Goal: Check status

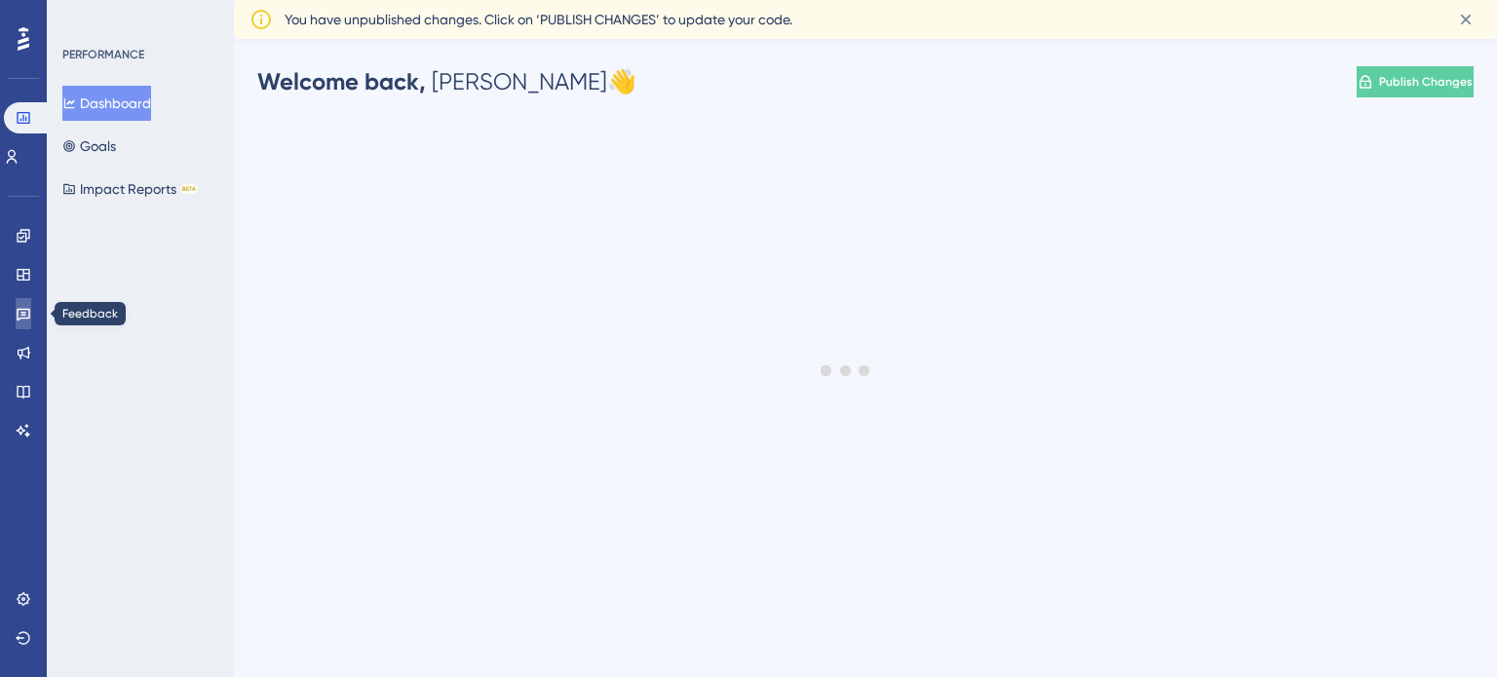
click at [19, 320] on icon at bounding box center [24, 314] width 16 height 16
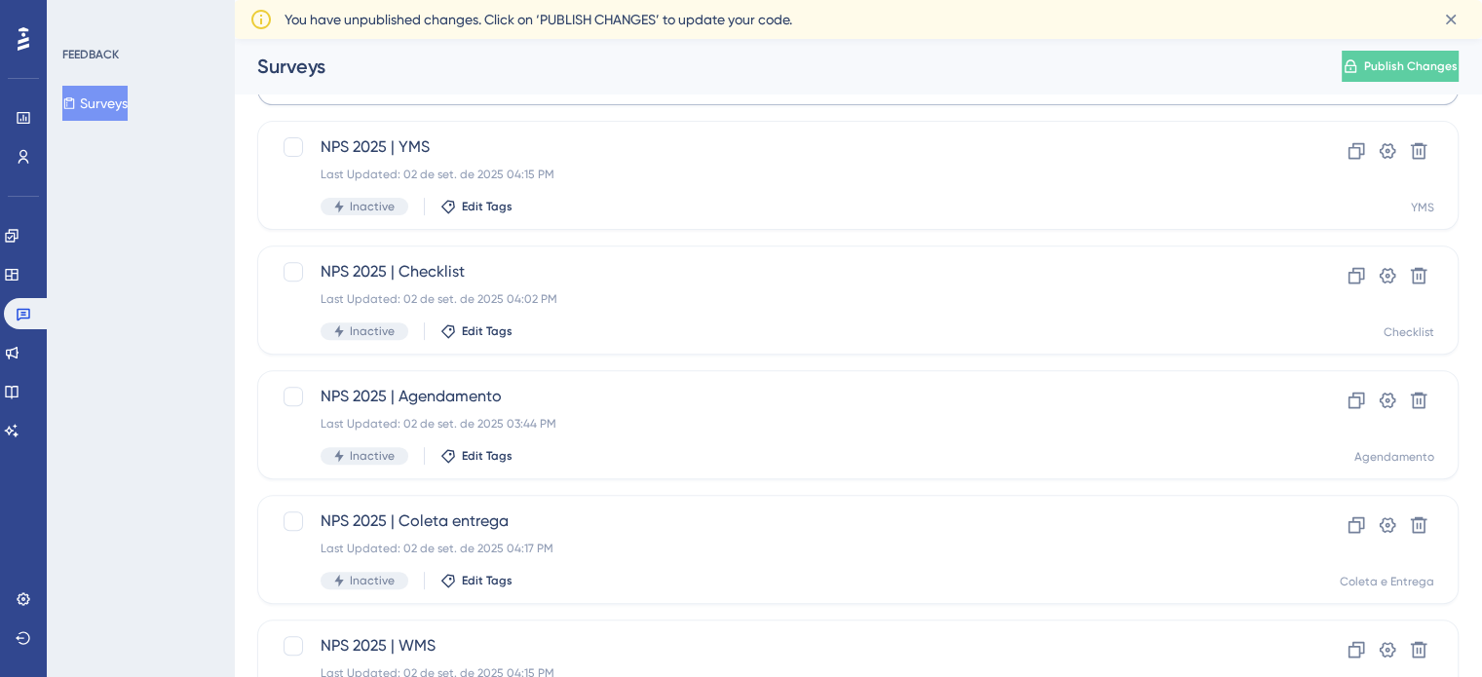
scroll to position [780, 0]
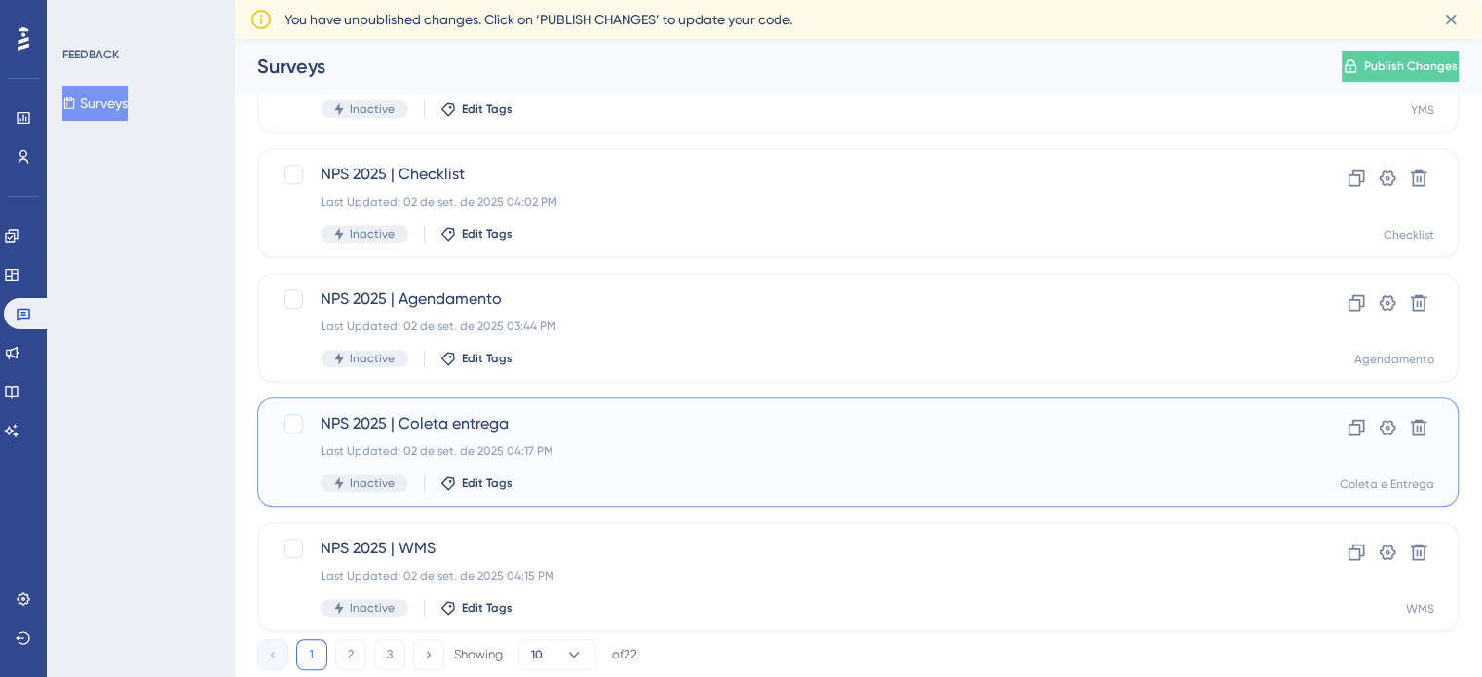
click at [601, 467] on div "NPS 2025 | Coleta entrega Last Updated: [DATE] 04:17 PM Inactive Edit Tags" at bounding box center [780, 452] width 919 height 80
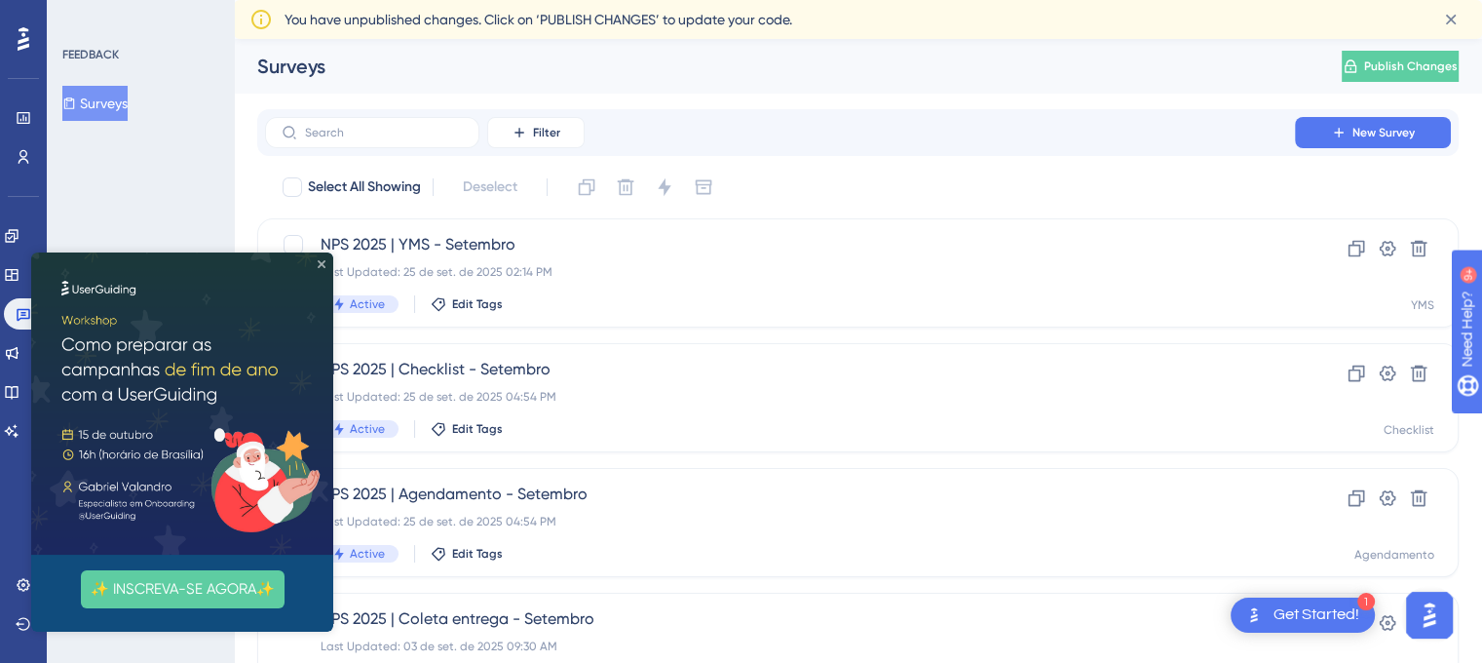
click at [318, 266] on icon "Close Preview" at bounding box center [322, 264] width 8 height 8
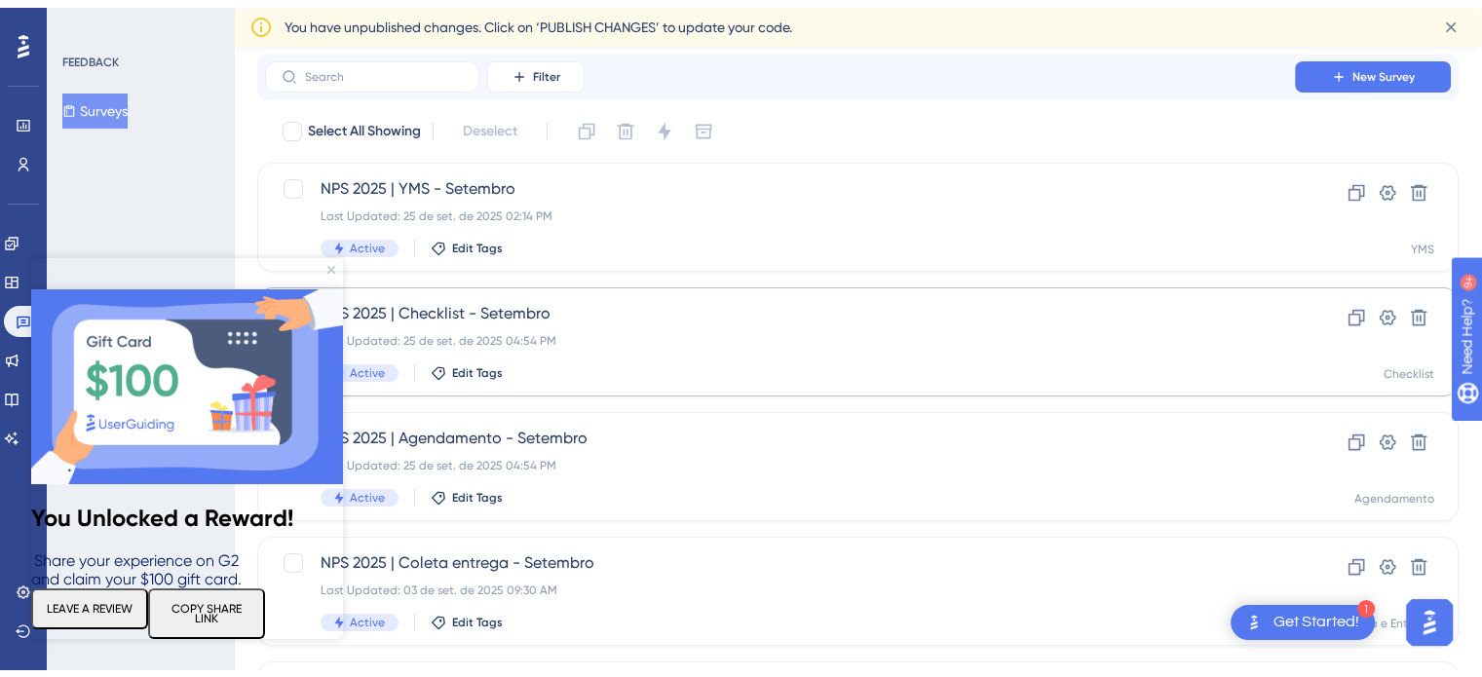
scroll to position [97, 0]
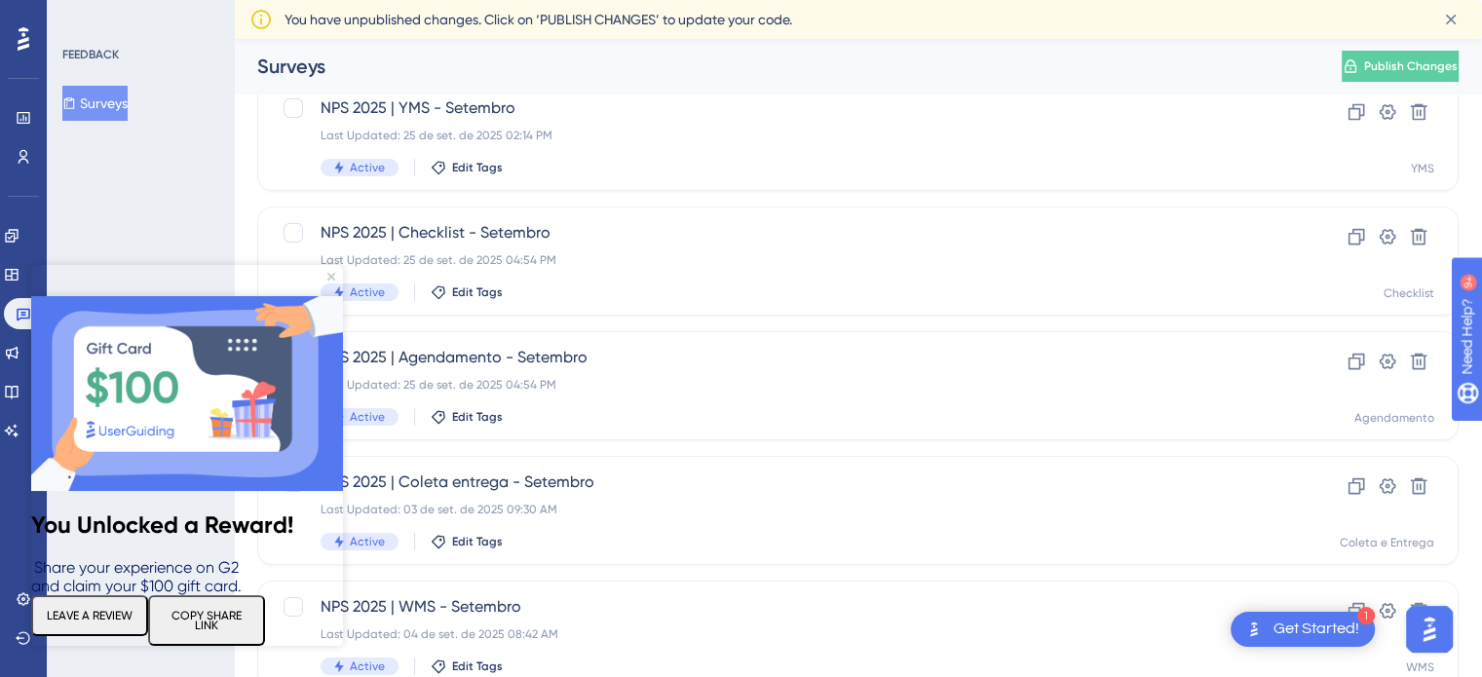
click at [330, 296] on img at bounding box center [187, 393] width 312 height 195
click at [327, 274] on icon "Close Preview" at bounding box center [331, 277] width 8 height 8
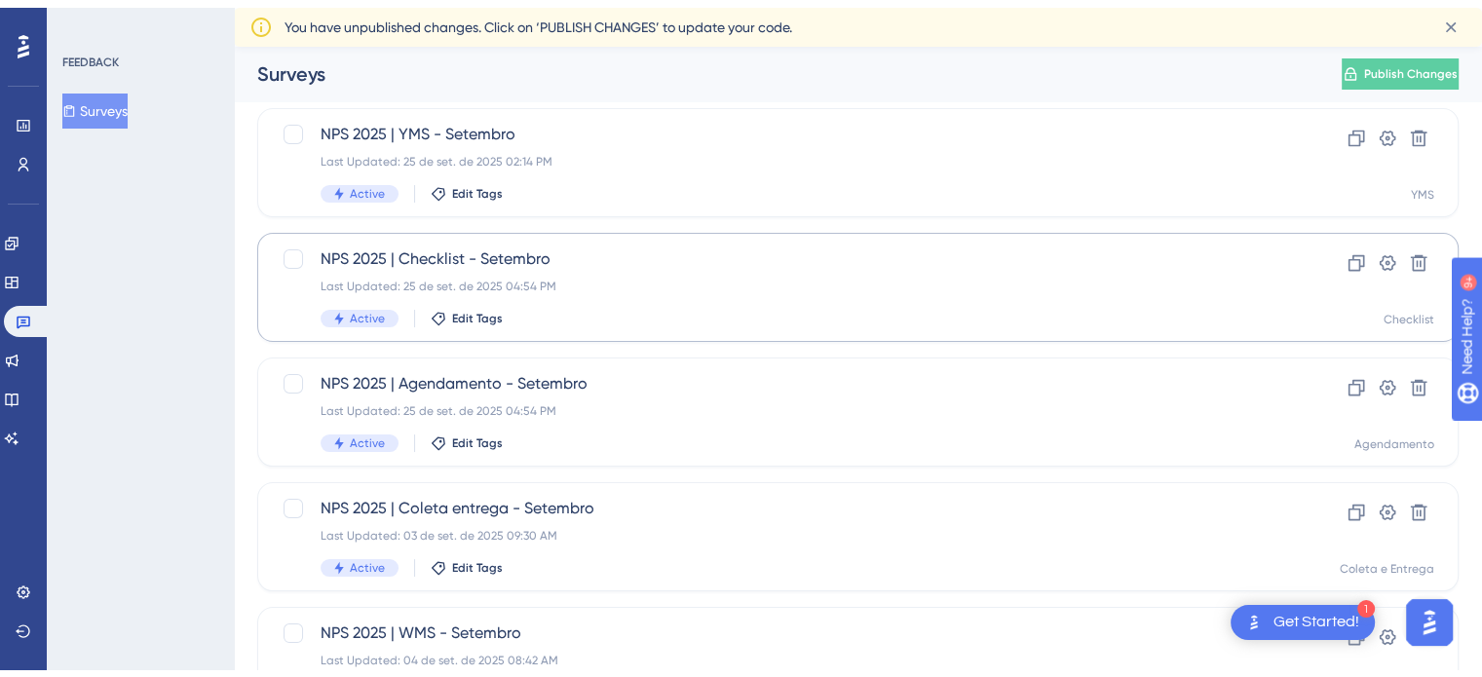
scroll to position [195, 0]
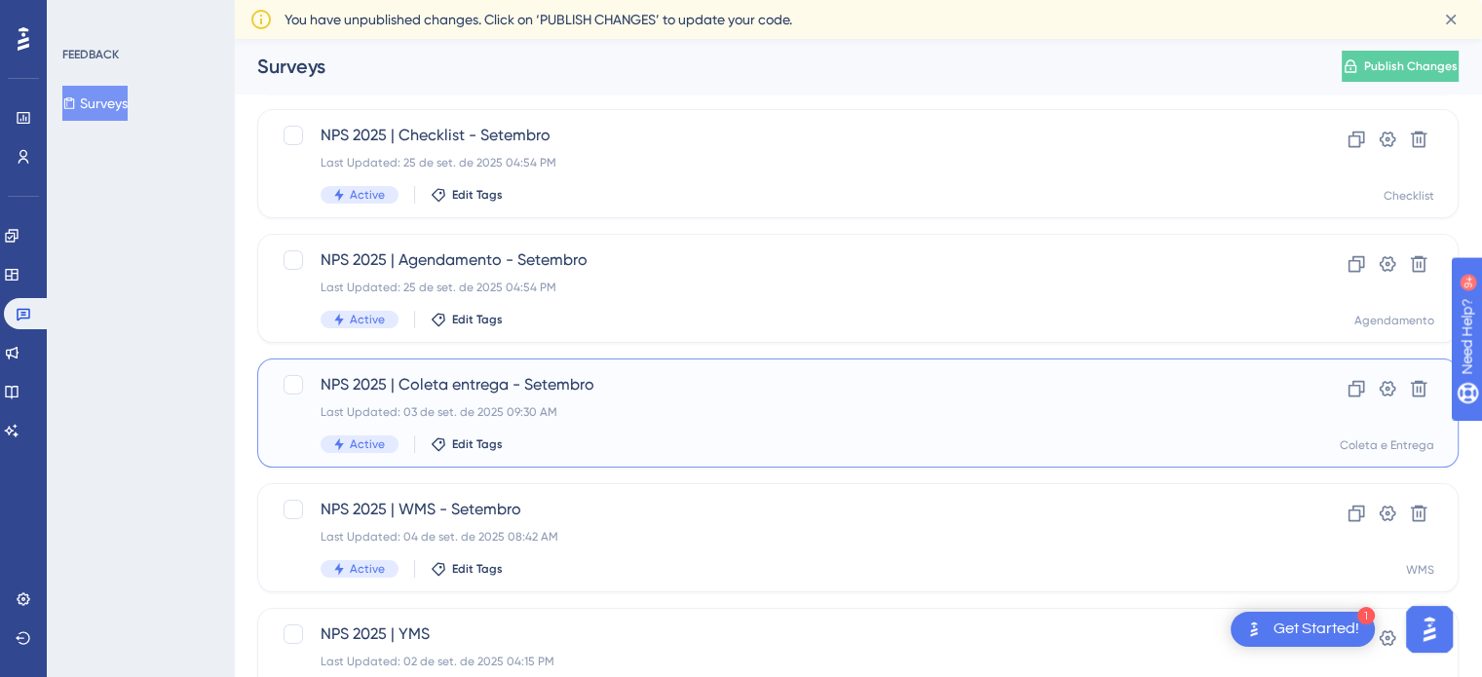
click at [648, 413] on div "Last Updated: 03 de set. de 2025 09:30 AM" at bounding box center [780, 412] width 919 height 16
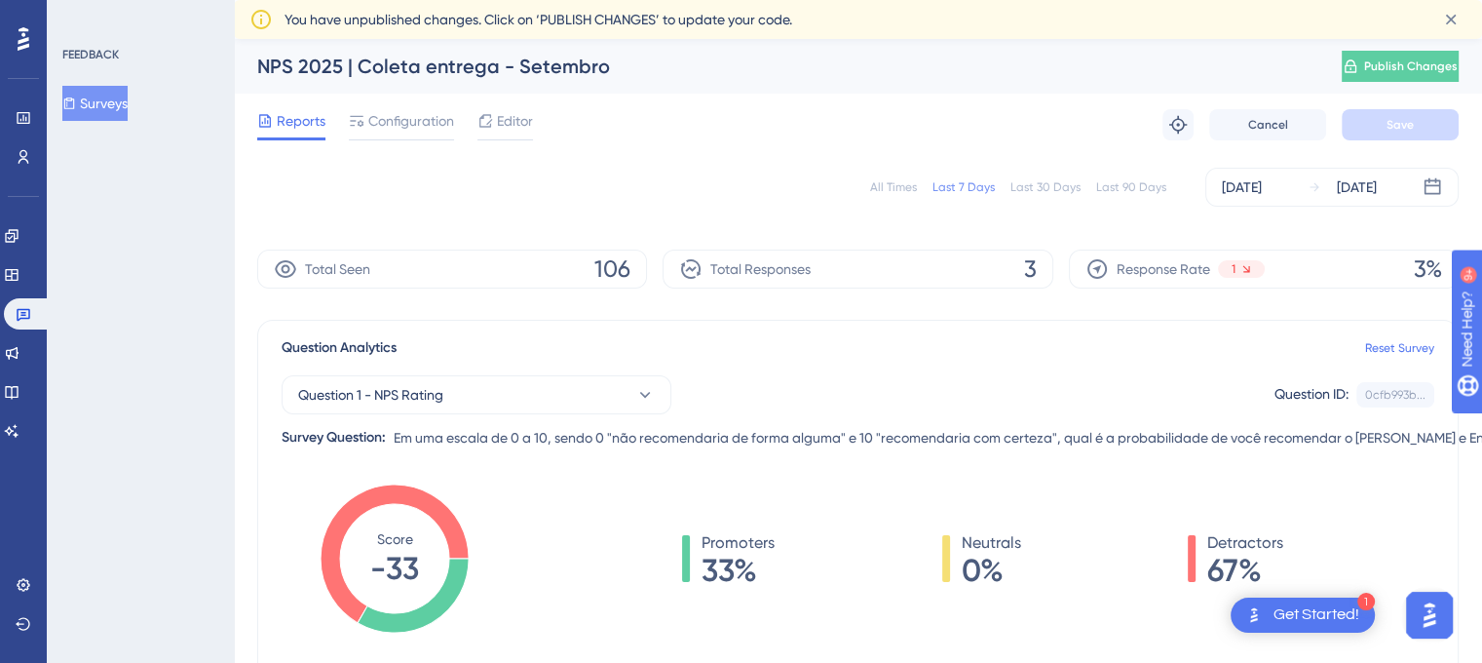
click at [893, 183] on div "All Times" at bounding box center [893, 187] width 47 height 16
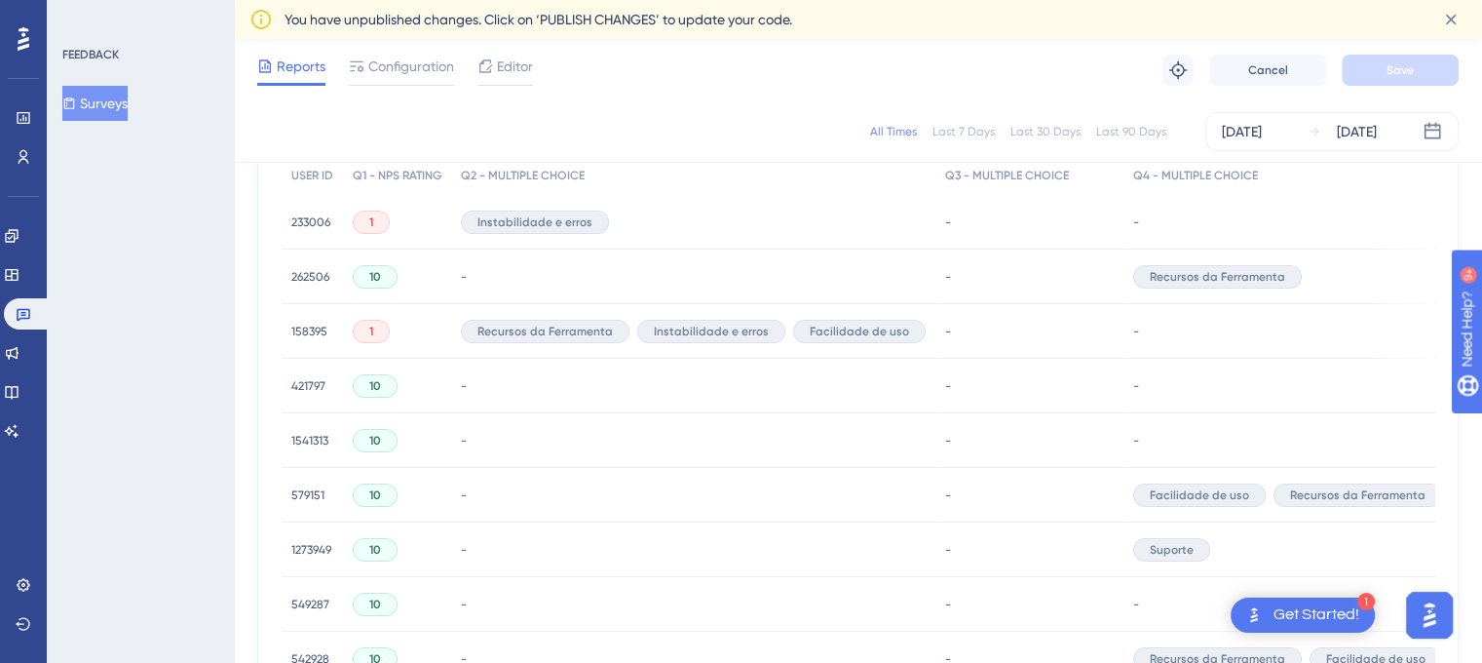
scroll to position [682, 0]
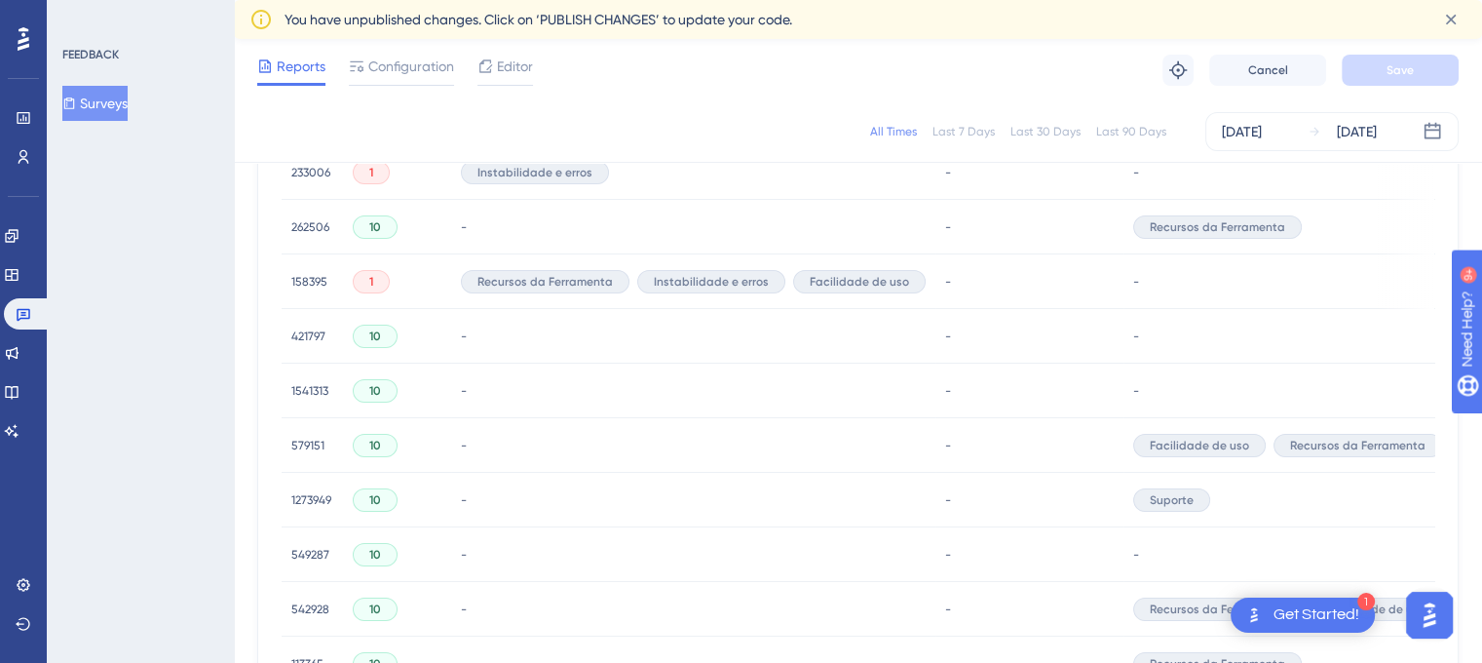
click at [297, 277] on span "158395" at bounding box center [309, 282] width 36 height 16
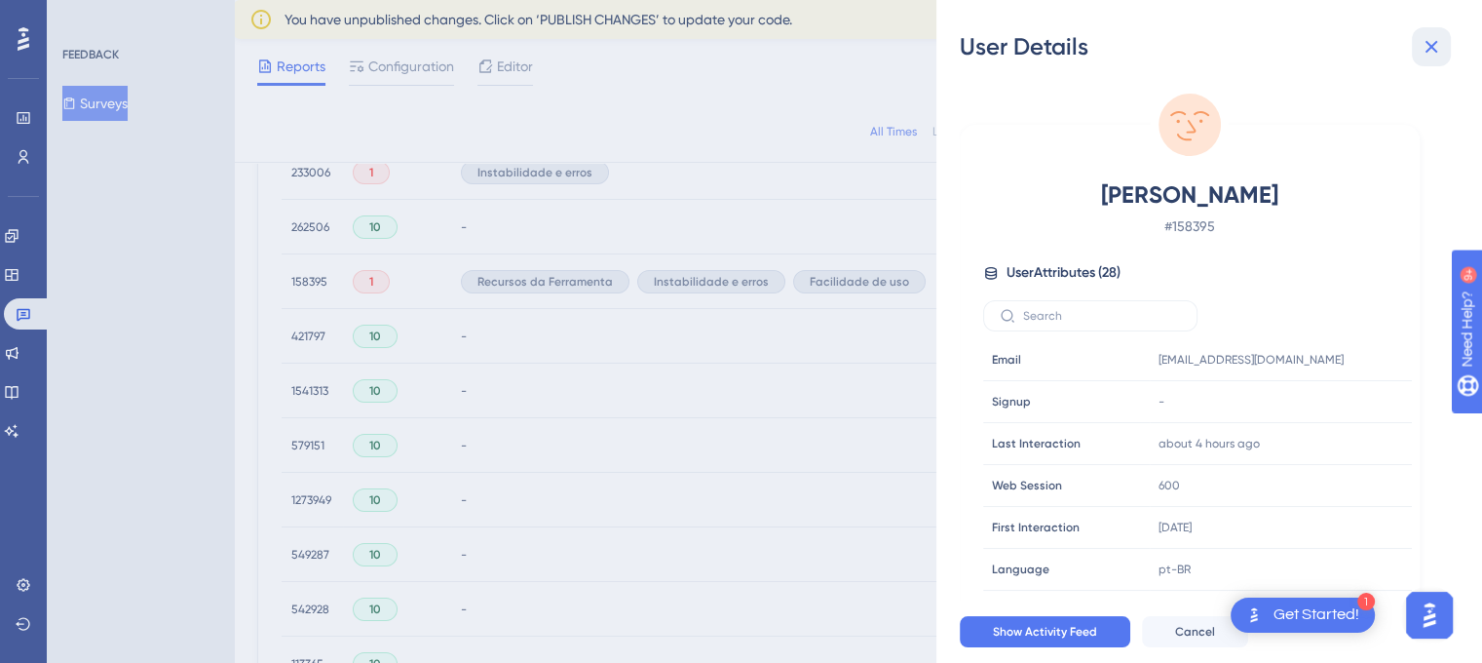
click at [1428, 45] on icon at bounding box center [1431, 46] width 23 height 23
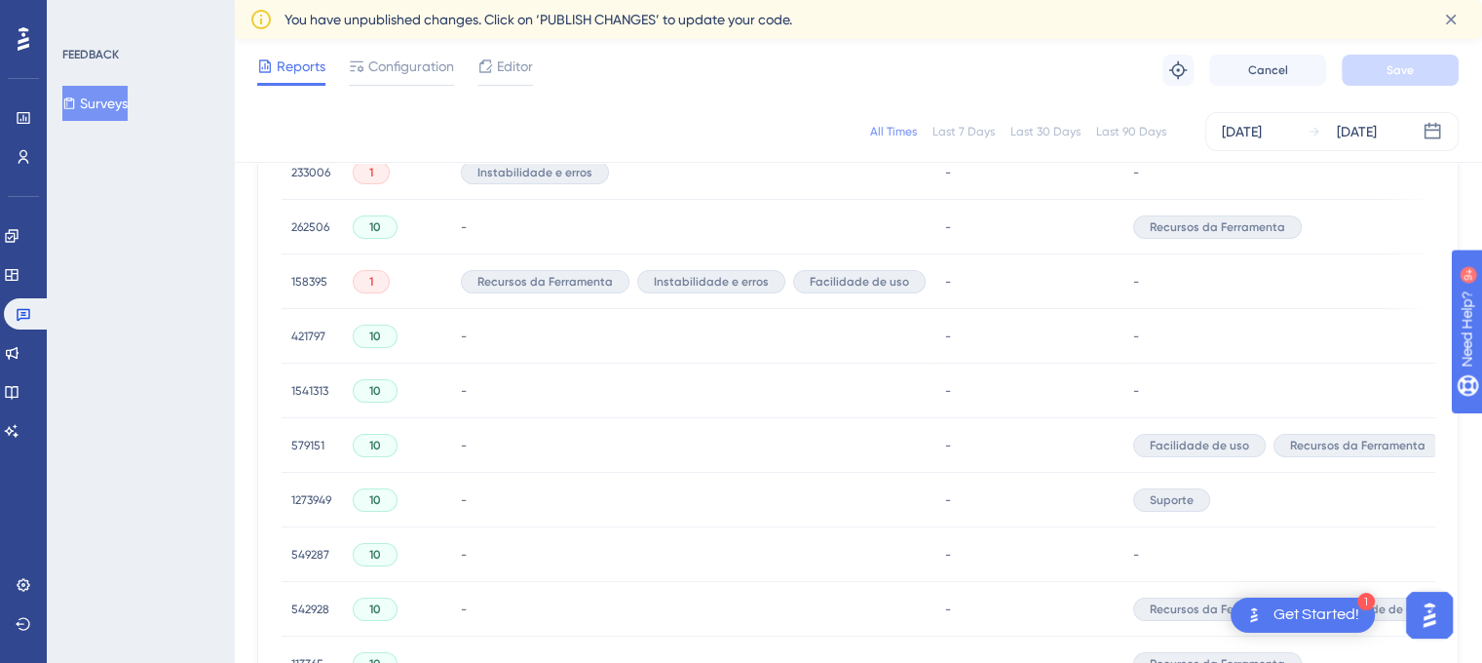
click at [316, 171] on span "233006" at bounding box center [310, 173] width 39 height 16
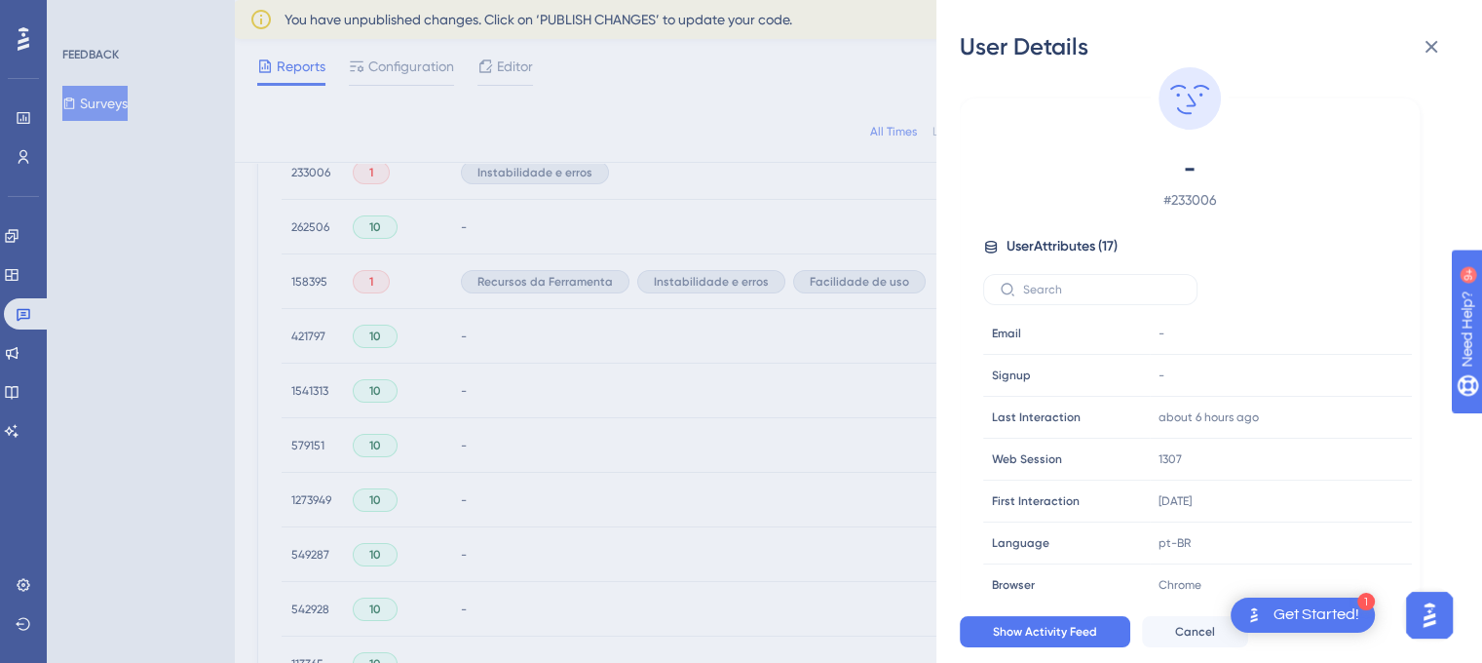
scroll to position [487, 0]
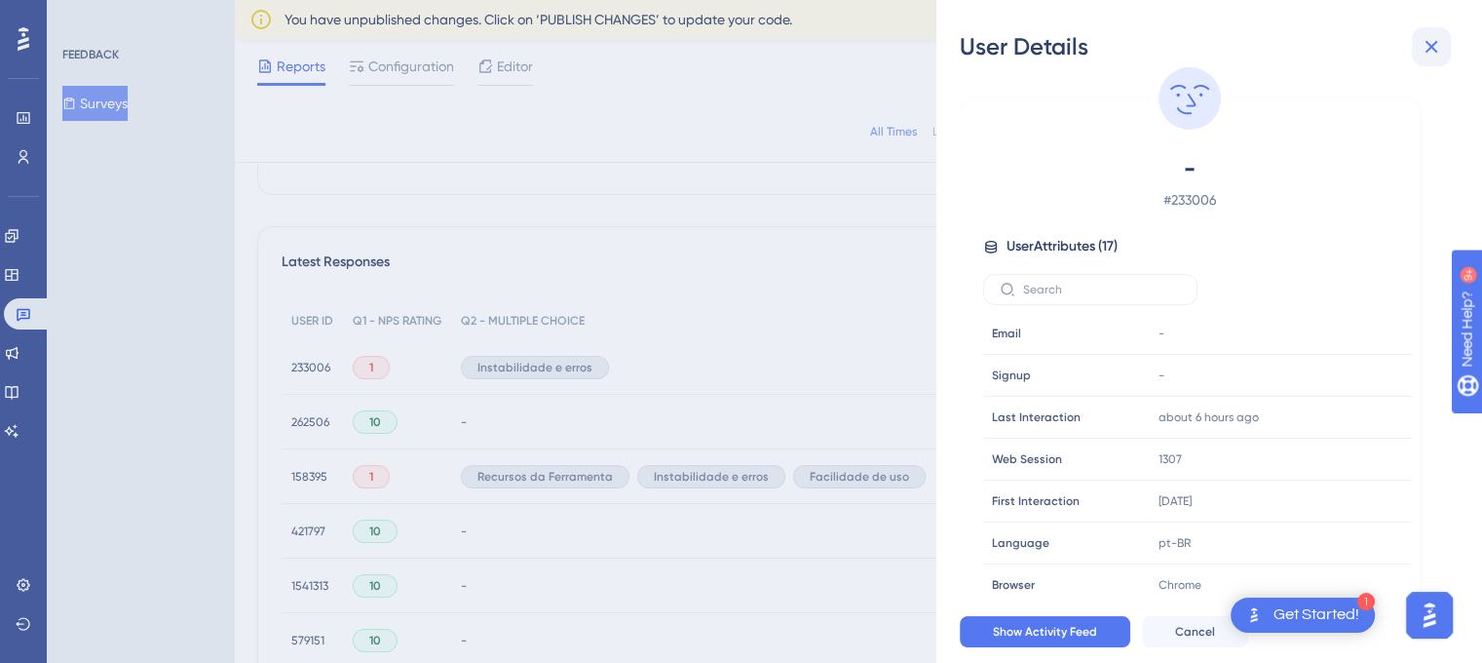
click at [1427, 43] on icon at bounding box center [1432, 47] width 13 height 13
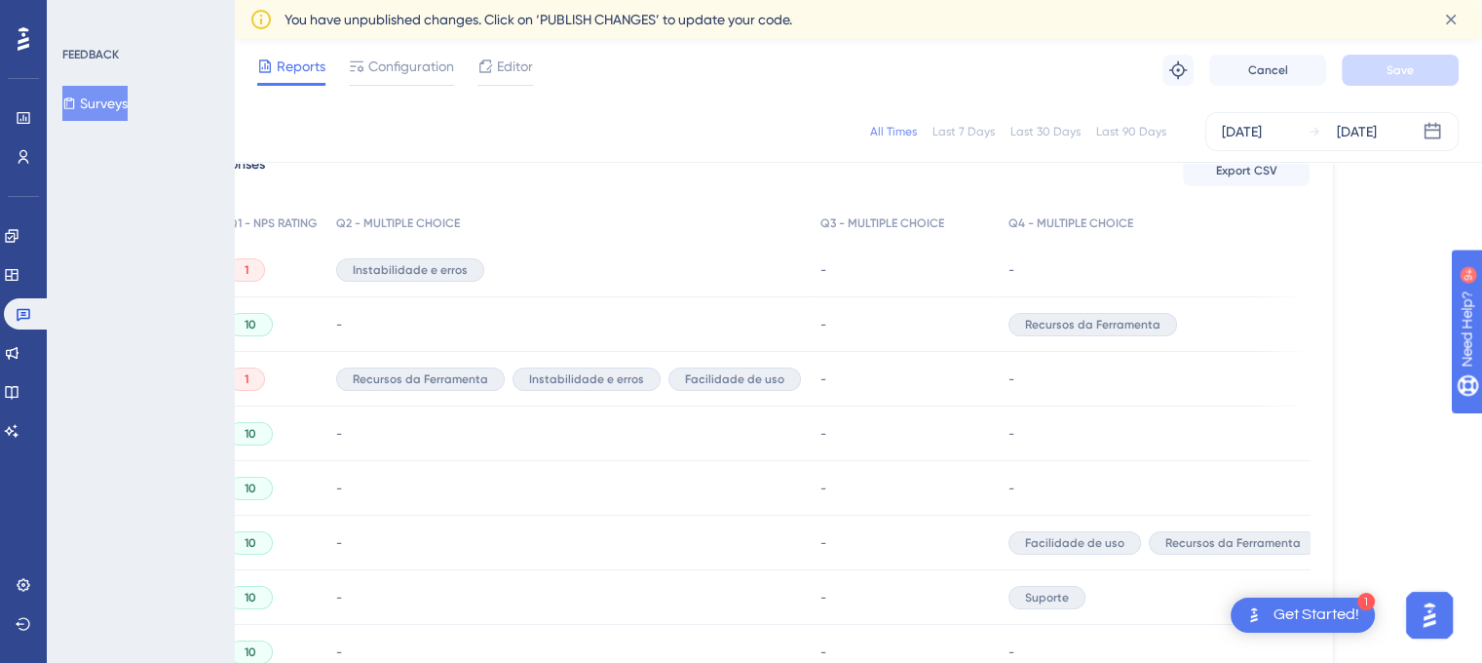
scroll to position [0, 0]
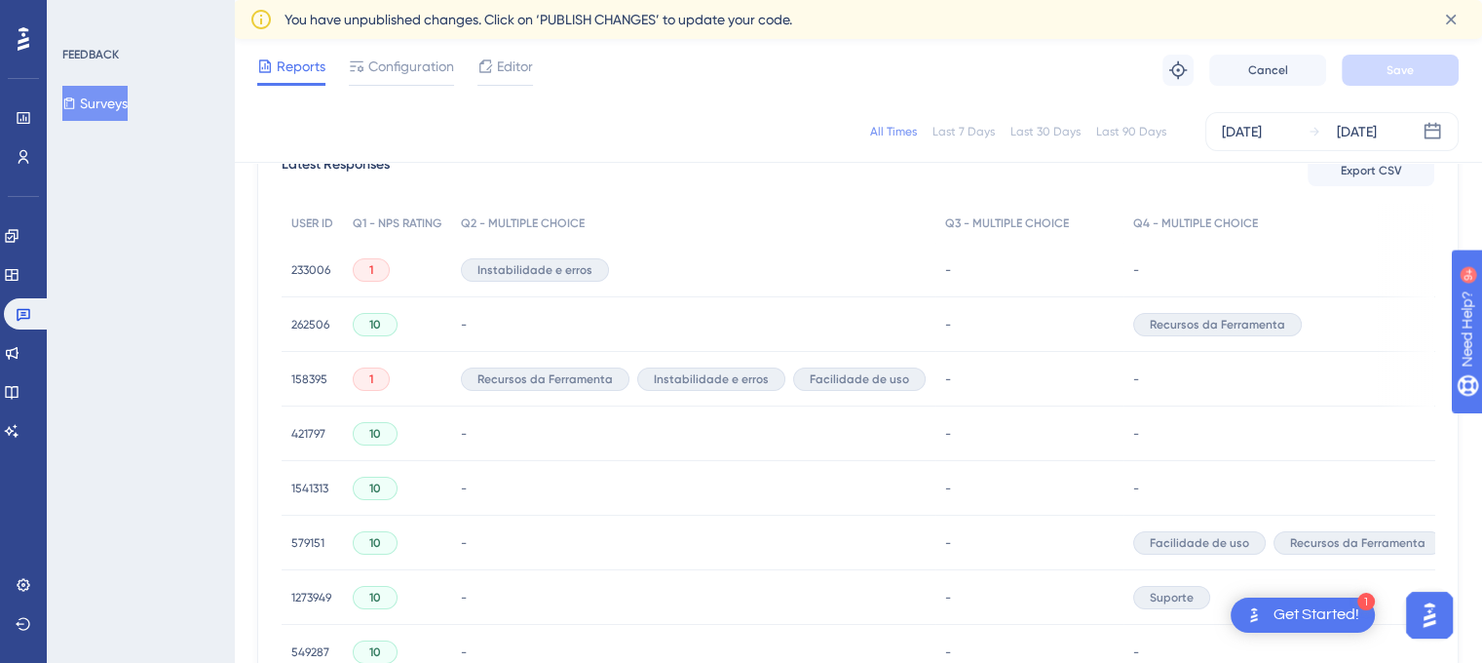
click at [292, 319] on span "262506" at bounding box center [310, 325] width 38 height 16
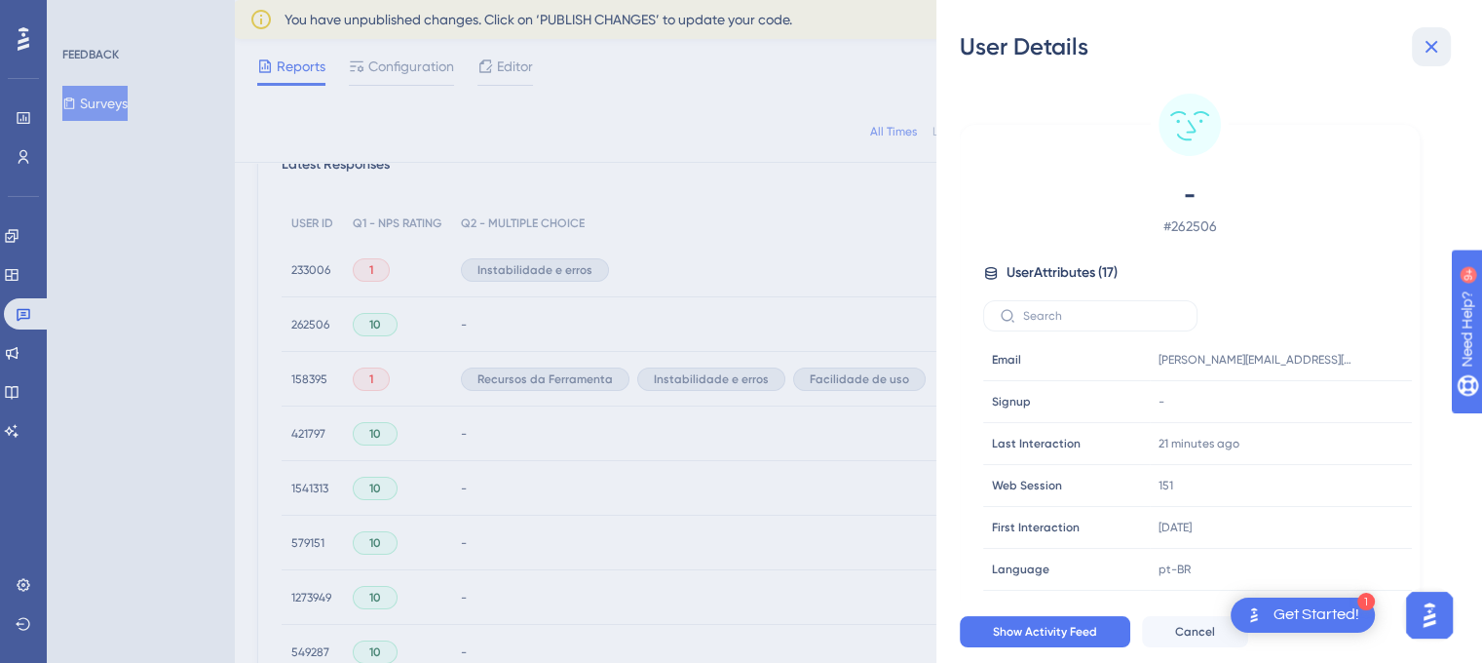
click at [1430, 50] on icon at bounding box center [1432, 47] width 13 height 13
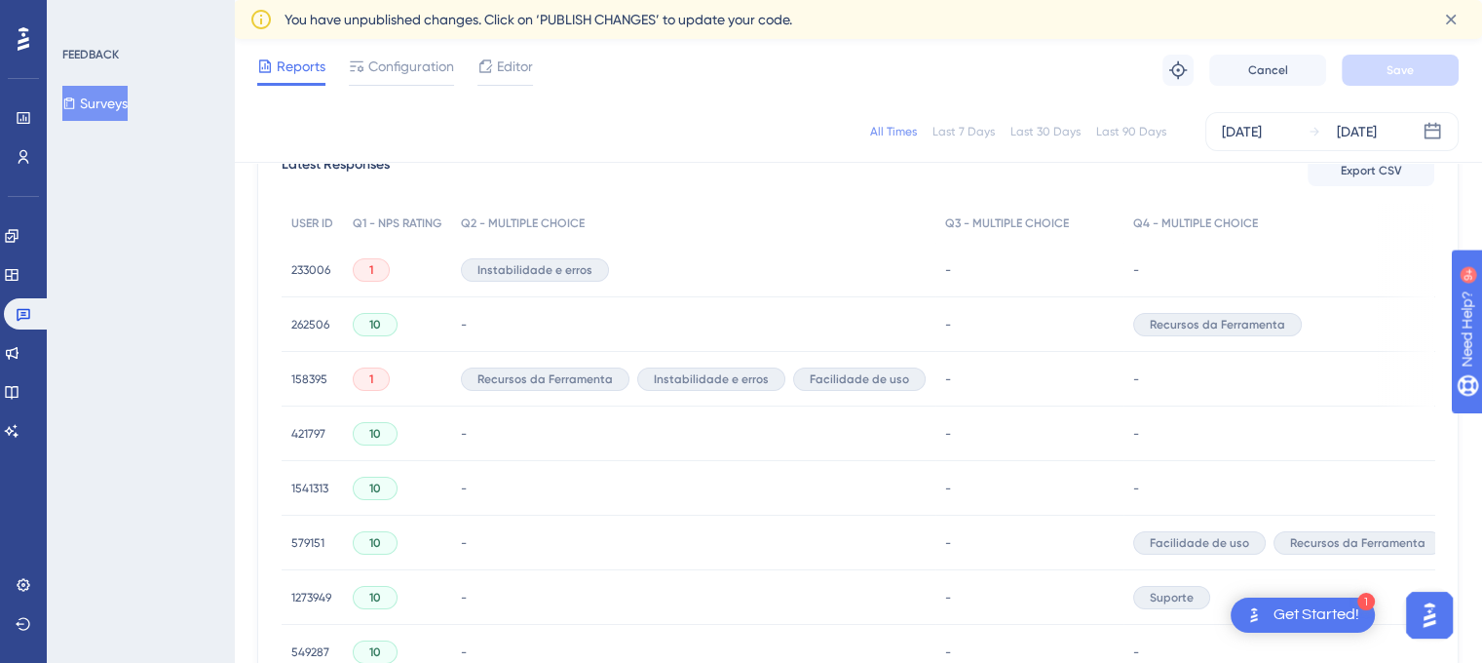
click at [291, 385] on span "158395" at bounding box center [309, 379] width 36 height 16
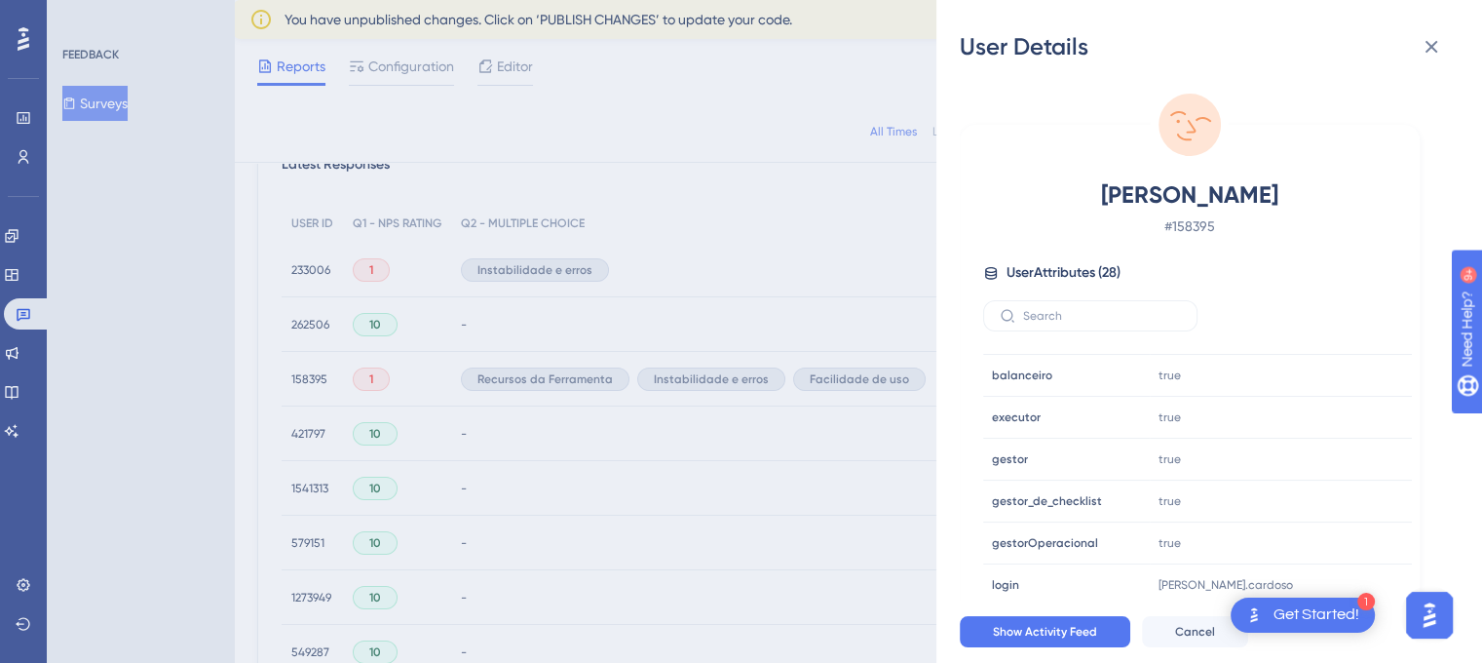
scroll to position [585, 0]
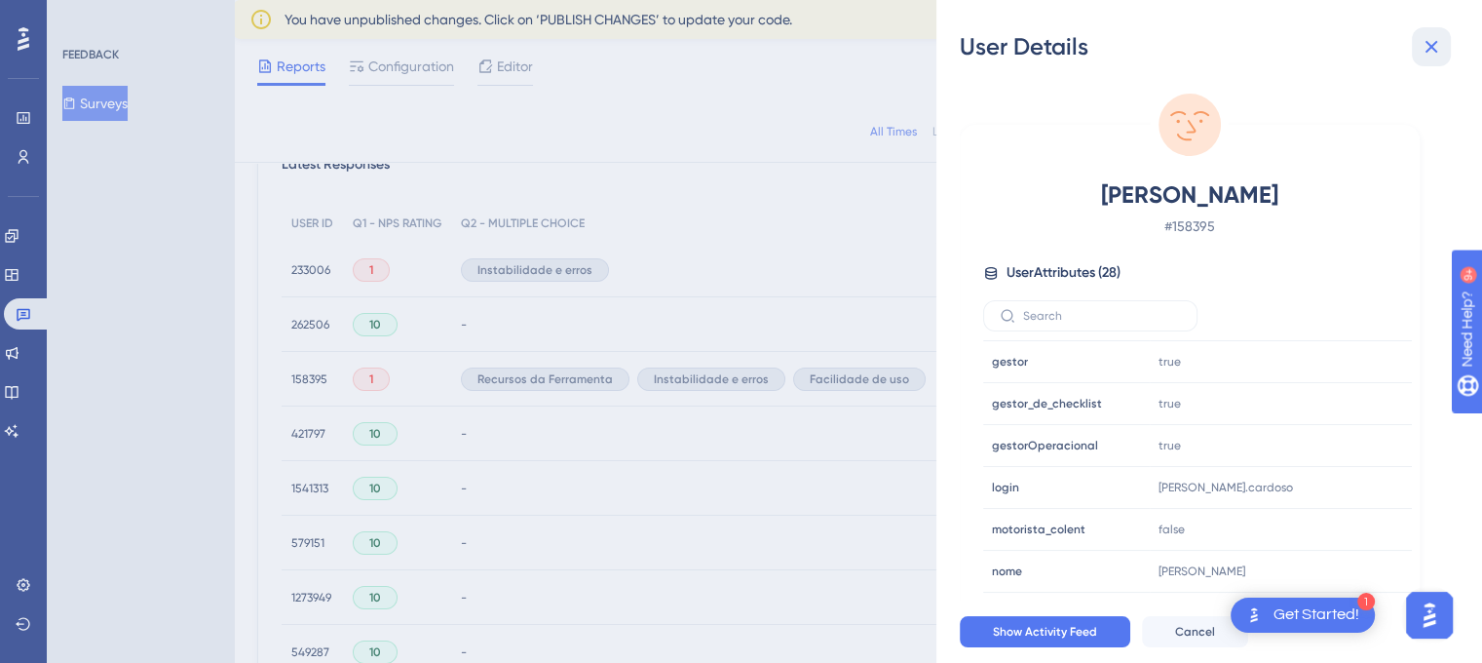
click at [1437, 38] on icon at bounding box center [1431, 46] width 23 height 23
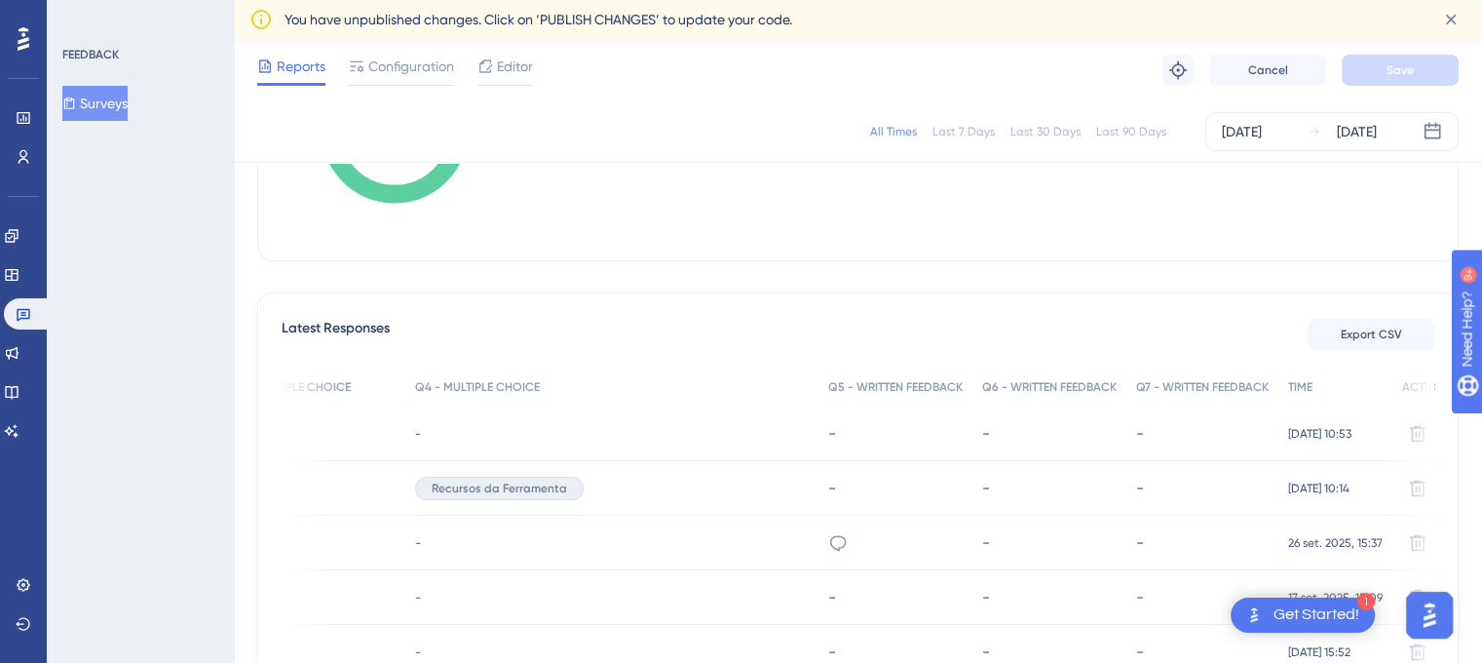
scroll to position [468, 0]
